Goal: Task Accomplishment & Management: Manage account settings

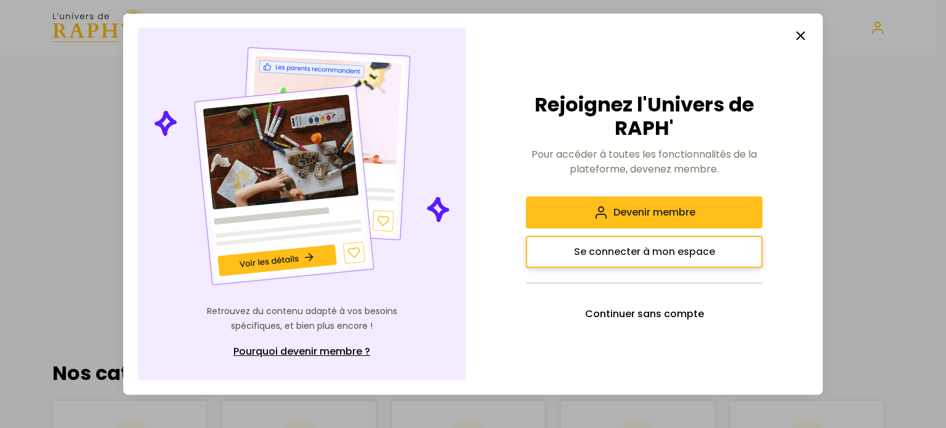
click at [633, 259] on span "Se connecter à mon espace" at bounding box center [644, 251] width 141 height 15
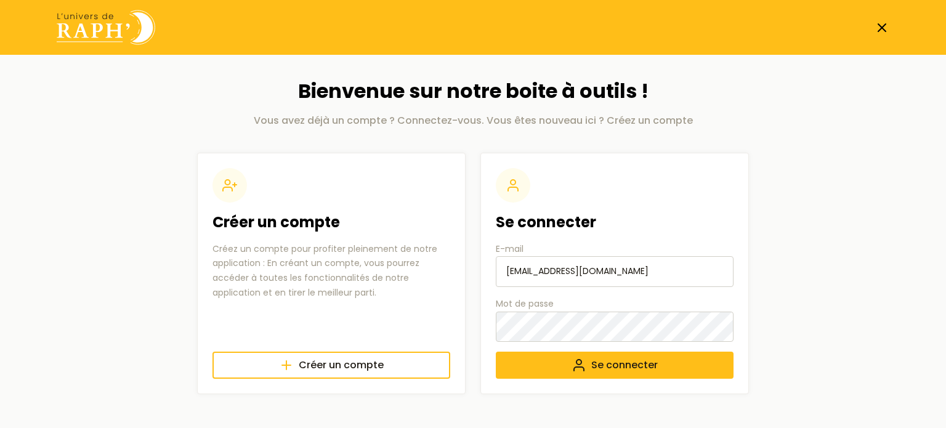
drag, startPoint x: 645, startPoint y: 272, endPoint x: 483, endPoint y: 278, distance: 162.7
click at [483, 278] on div "Se connecter E-mail [EMAIL_ADDRESS][DOMAIN_NAME] Mot de passe Se connecter" at bounding box center [614, 274] width 268 height 242
click at [776, 352] on main "Bienvenue sur notre boite à outils ! Vous avez déjà un compte ? Connectez-vous.…" at bounding box center [473, 237] width 872 height 364
drag, startPoint x: 634, startPoint y: 273, endPoint x: 462, endPoint y: 272, distance: 171.8
click at [462, 272] on section "Créer un compte Créez un compte pour profiter pleinement de notre application :…" at bounding box center [473, 274] width 552 height 242
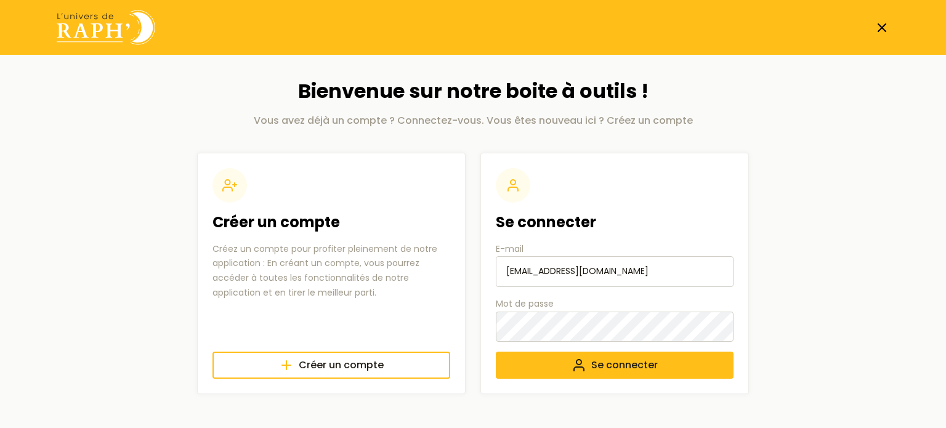
type input "[EMAIL_ADDRESS][DOMAIN_NAME]"
click at [448, 324] on section "Créer un compte Créez un compte pour profiter pleinement de notre application :…" at bounding box center [473, 274] width 552 height 242
click at [766, 352] on main "Bienvenue sur notre boite à outils ! Vous avez déjà un compte ? Connectez-vous.…" at bounding box center [473, 237] width 872 height 364
click at [623, 363] on span "Se connecter" at bounding box center [624, 365] width 66 height 15
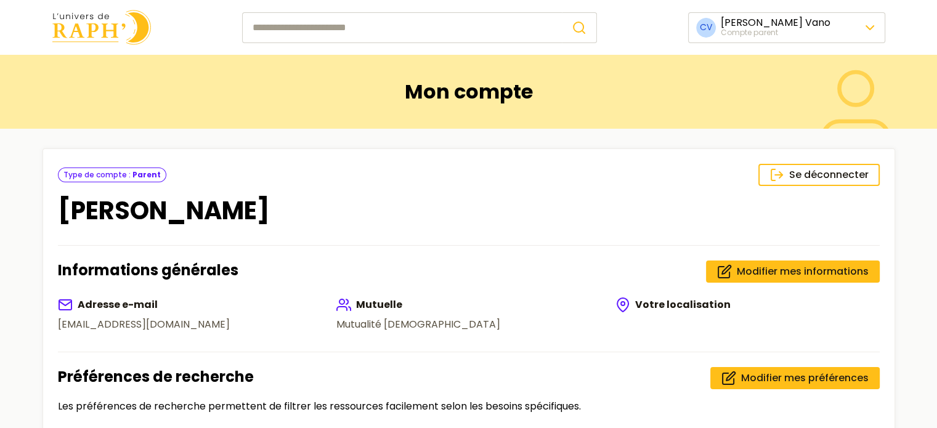
click at [86, 24] on img at bounding box center [101, 27] width 99 height 35
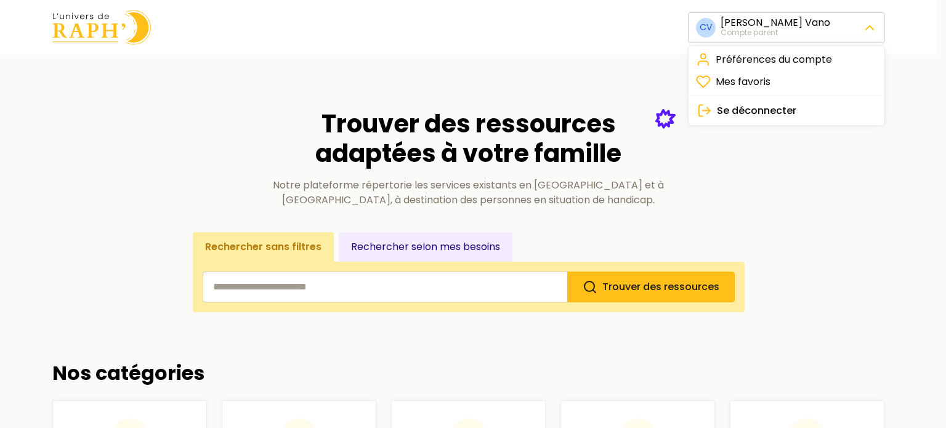
click at [764, 116] on span "Se déconnecter" at bounding box center [756, 110] width 79 height 15
